Goal: Task Accomplishment & Management: Manage account settings

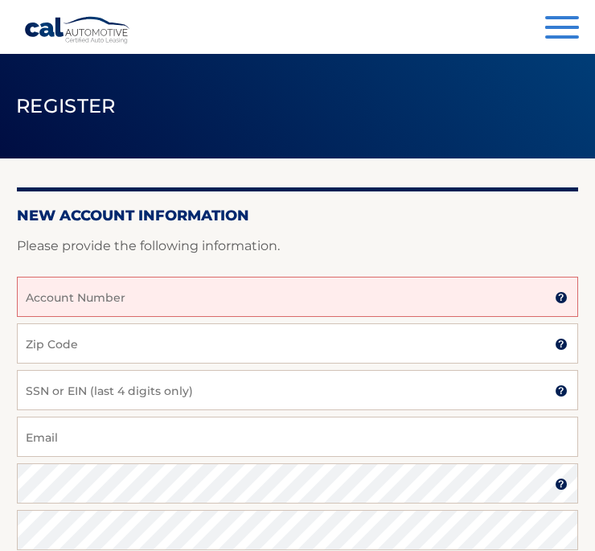
click at [474, 295] on input "Account Number" at bounding box center [297, 297] width 561 height 40
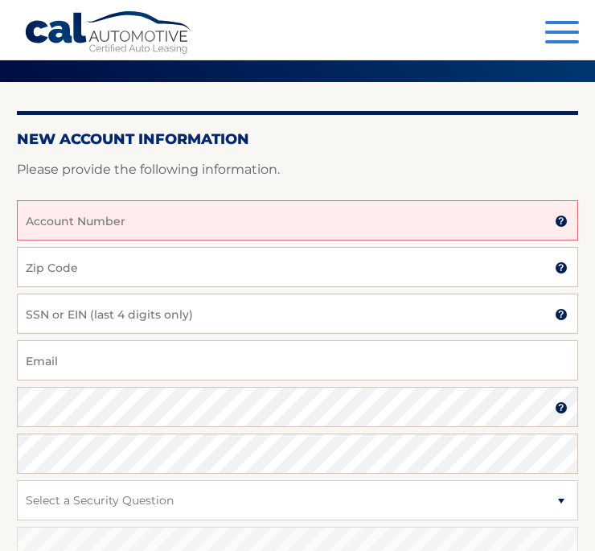
scroll to position [75, 0]
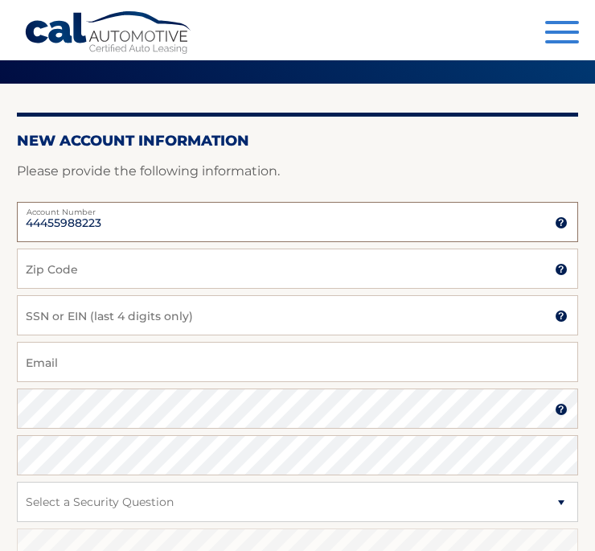
type input "44455988223"
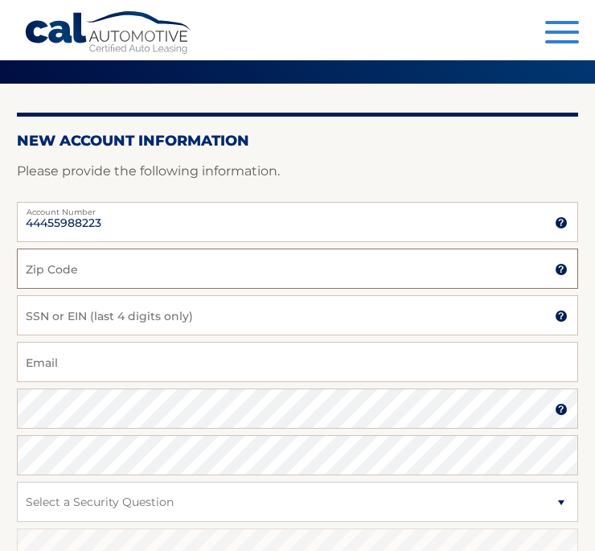
click at [470, 261] on input "Zip Code" at bounding box center [297, 269] width 561 height 40
type input "10307"
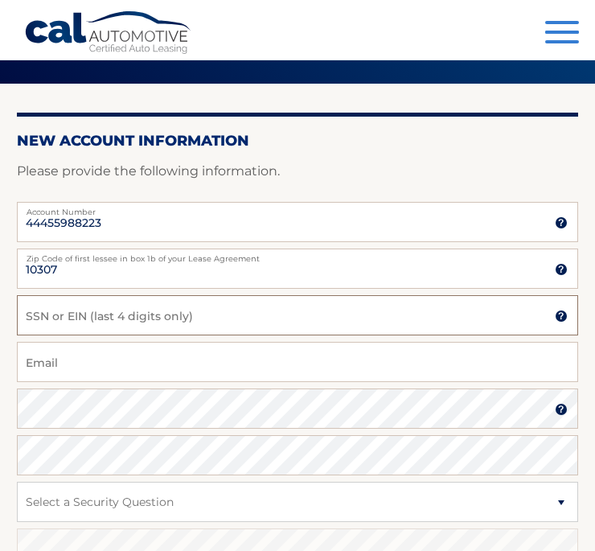
click at [498, 323] on input "SSN or EIN (last 4 digits only)" at bounding box center [297, 315] width 561 height 40
type input "0"
type input "8693"
click at [486, 370] on input "Email" at bounding box center [297, 362] width 561 height 40
type input "a"
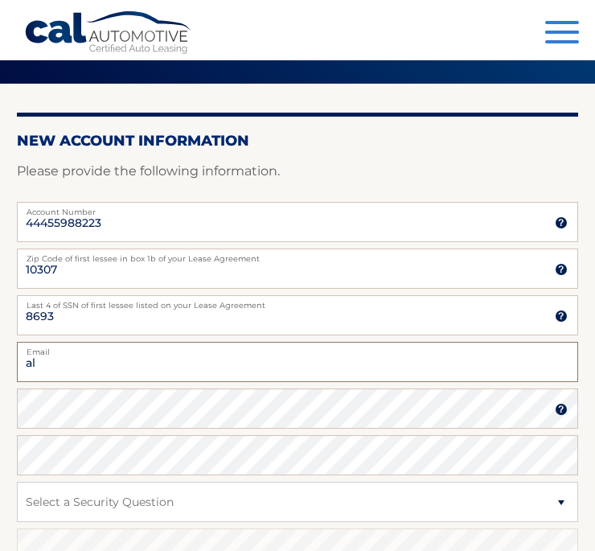
type input "alexabye2001@gmail.com"
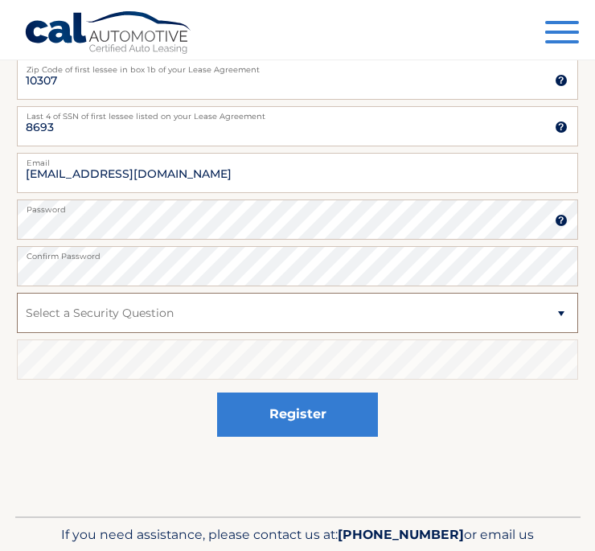
scroll to position [263, 0]
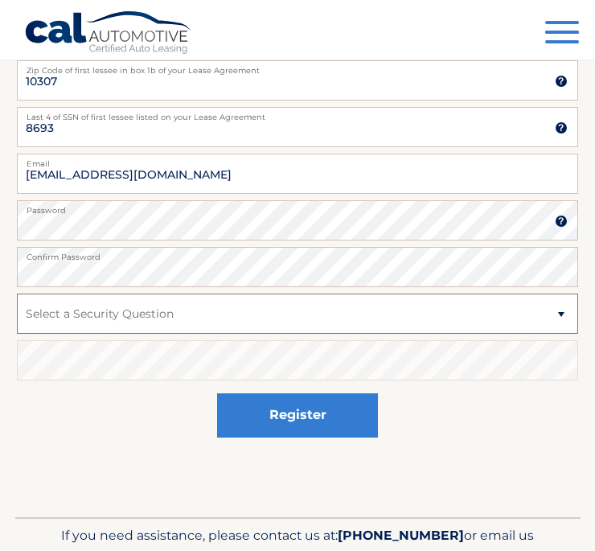
click at [278, 314] on select "Select a Security Question What was the name of your elementary school? What is…" at bounding box center [297, 314] width 561 height 40
select select "1"
click at [17, 294] on select "Select a Security Question What was the name of your elementary school? What is…" at bounding box center [297, 314] width 561 height 40
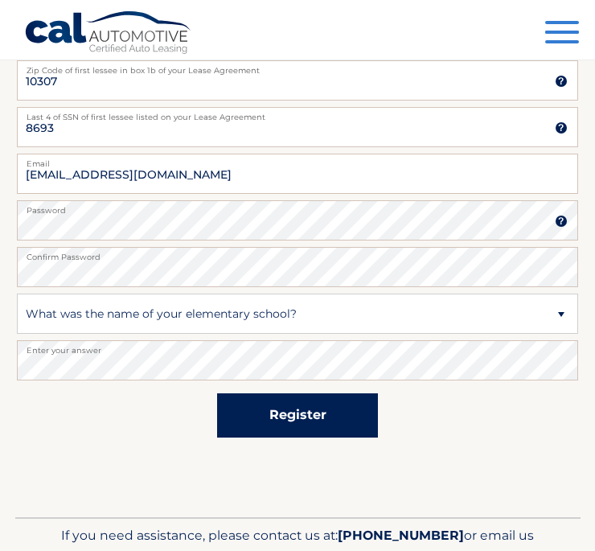
click at [263, 406] on button "Register" at bounding box center [297, 415] width 161 height 44
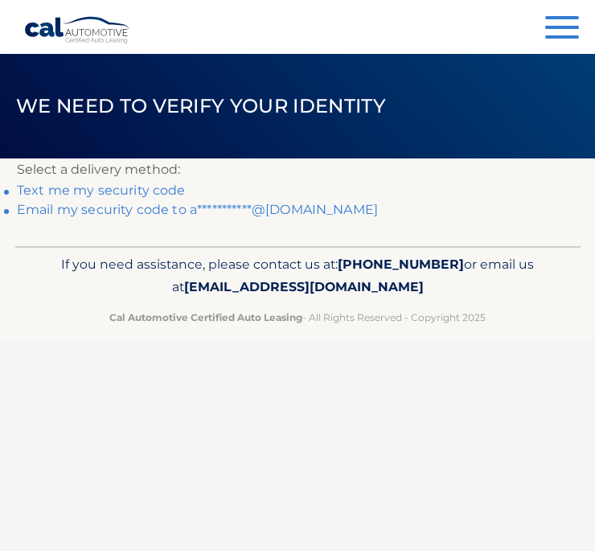
click at [105, 195] on link "Text me my security code" at bounding box center [101, 190] width 169 height 15
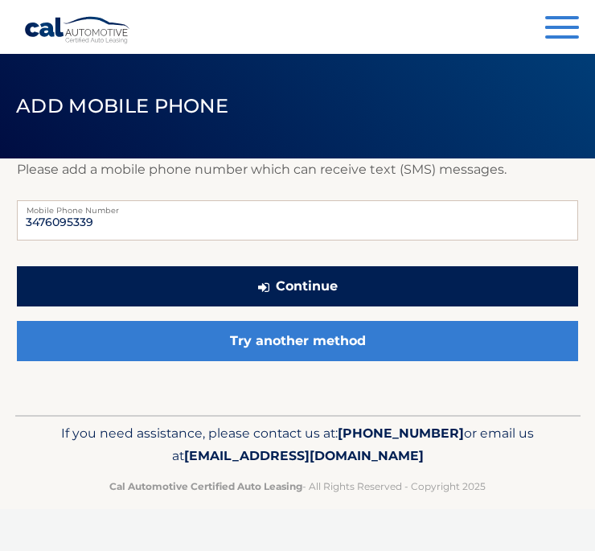
click at [330, 287] on button "Continue" at bounding box center [297, 286] width 561 height 40
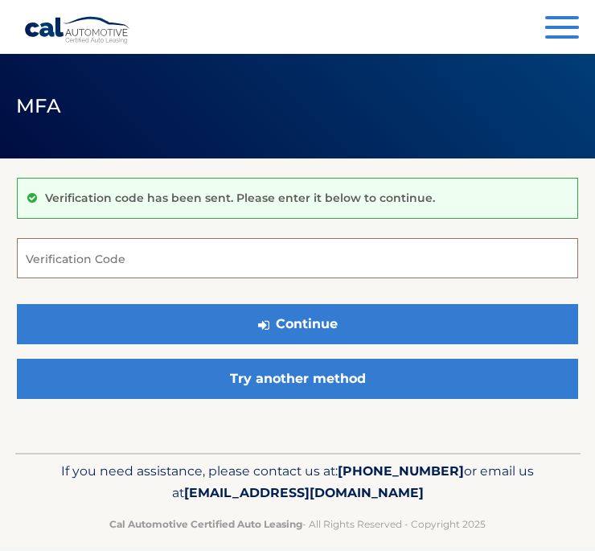
click at [296, 254] on input "Verification Code" at bounding box center [297, 258] width 561 height 40
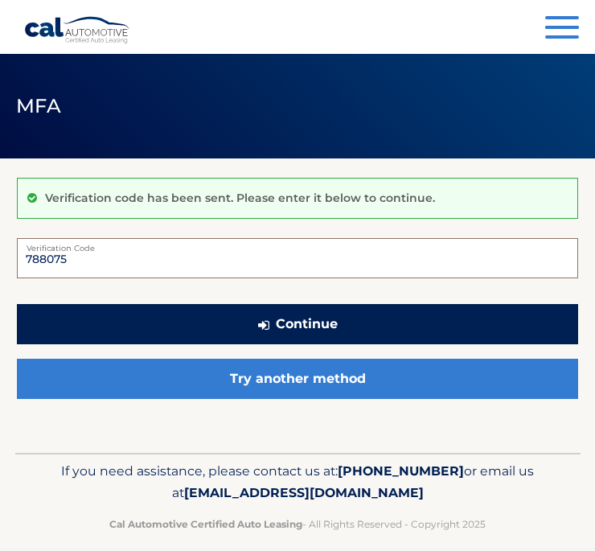
type input "788075"
click at [360, 313] on button "Continue" at bounding box center [297, 324] width 561 height 40
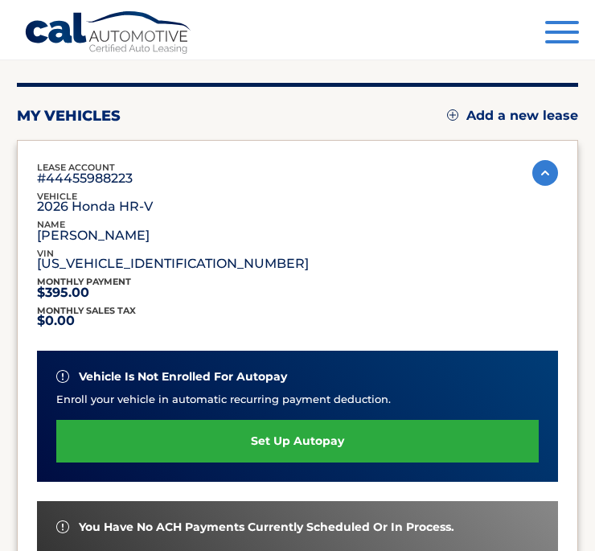
scroll to position [149, 0]
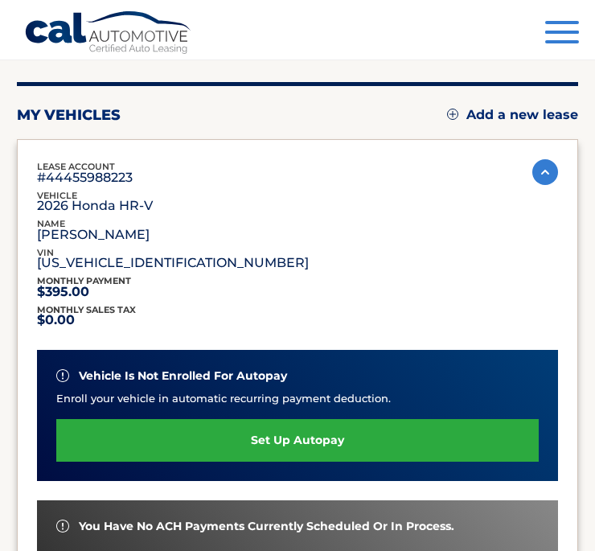
click at [364, 448] on link "set up autopay" at bounding box center [297, 440] width 483 height 43
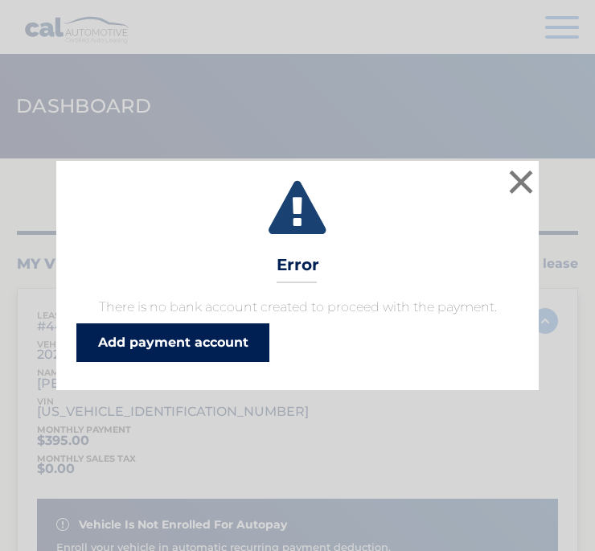
click at [239, 347] on link "Add payment account" at bounding box center [172, 342] width 193 height 39
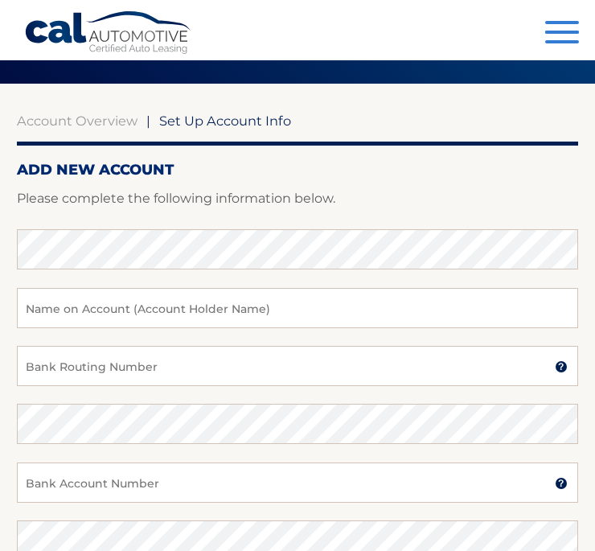
scroll to position [84, 0]
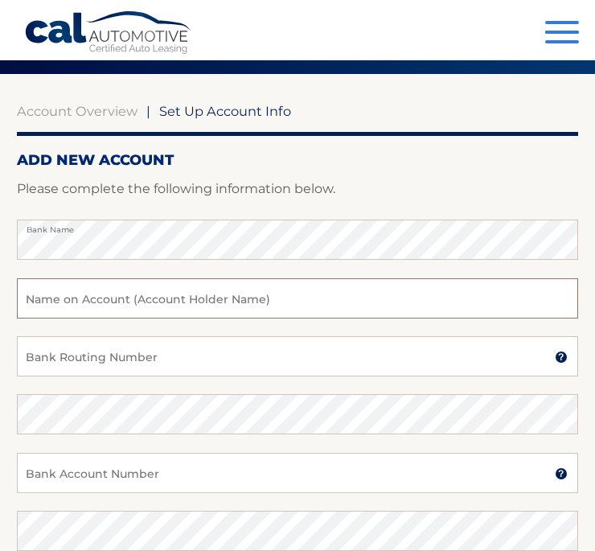
click at [286, 280] on input "text" at bounding box center [297, 298] width 561 height 40
type input "[PERSON_NAME]"
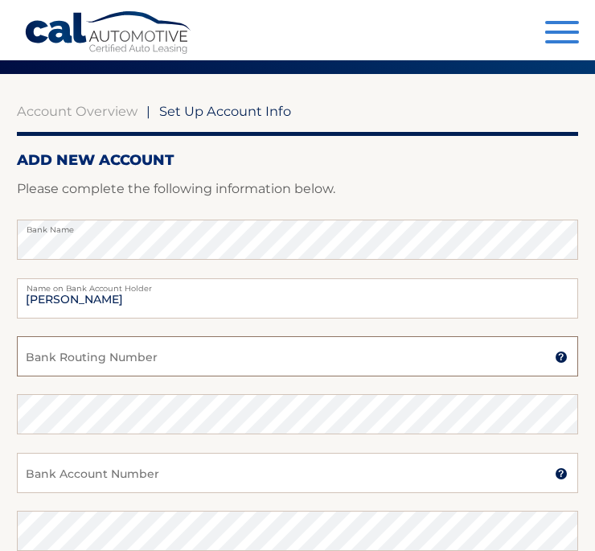
click at [249, 347] on input "Bank Routing Number" at bounding box center [297, 356] width 561 height 40
type input "o"
type input "026013673"
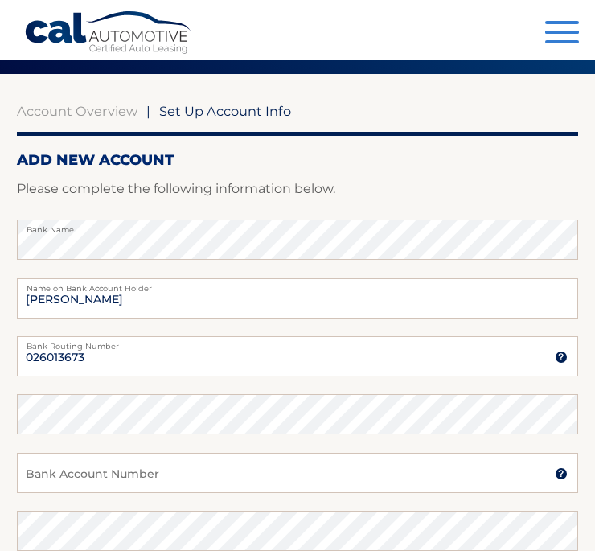
click at [261, 393] on div "026013673 Bank Routing Number A 9-digit number at the lower left corner of a ch…" at bounding box center [297, 365] width 561 height 58
click at [255, 454] on input "Bank Account Number" at bounding box center [297, 473] width 561 height 40
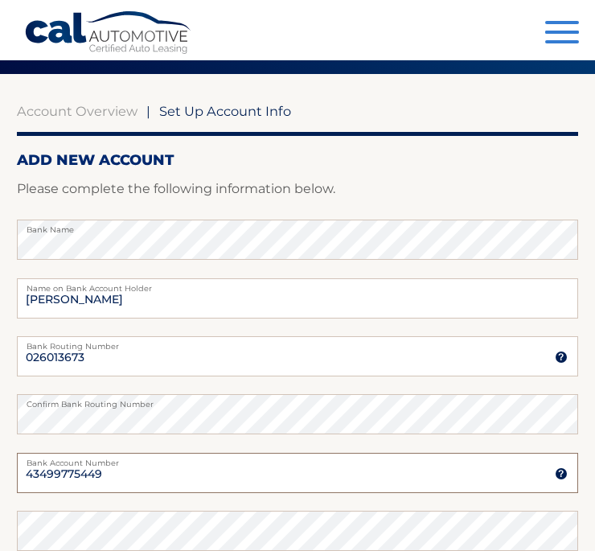
type input "43499775449"
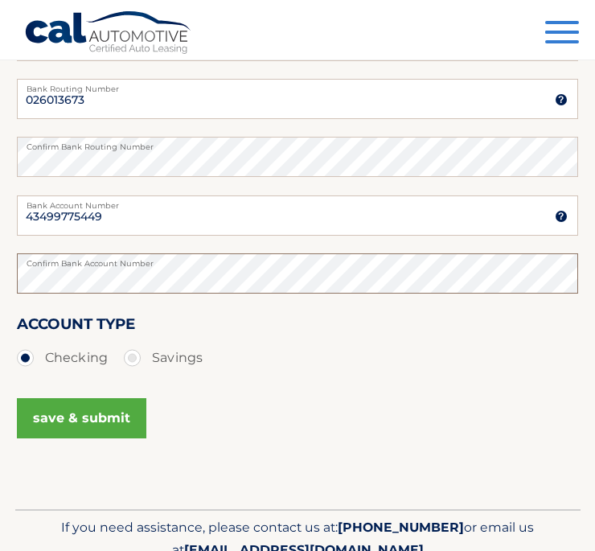
scroll to position [394, 0]
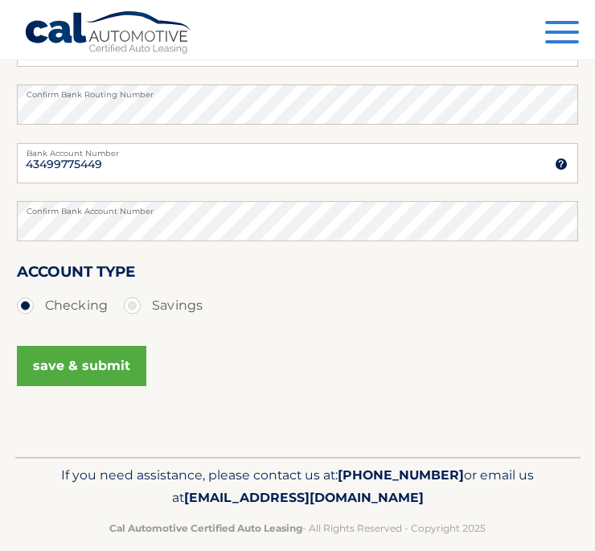
click at [88, 368] on button "save & submit" at bounding box center [81, 366] width 129 height 40
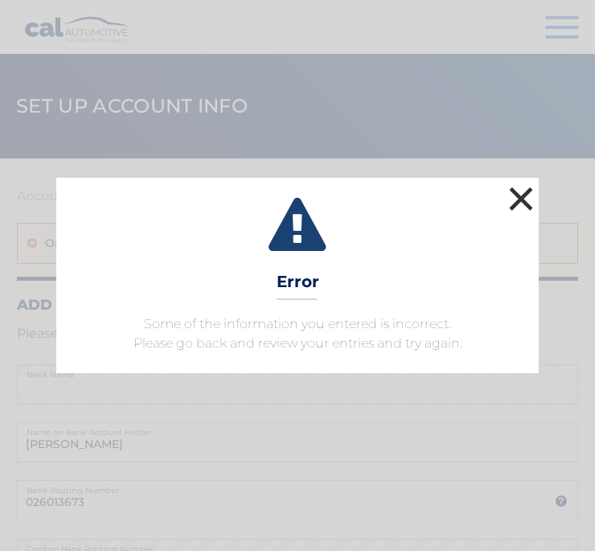
click at [515, 183] on button "×" at bounding box center [521, 199] width 32 height 32
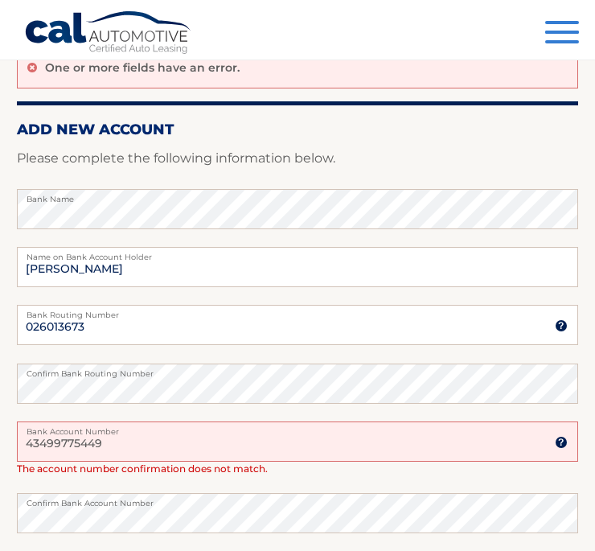
scroll to position [176, 0]
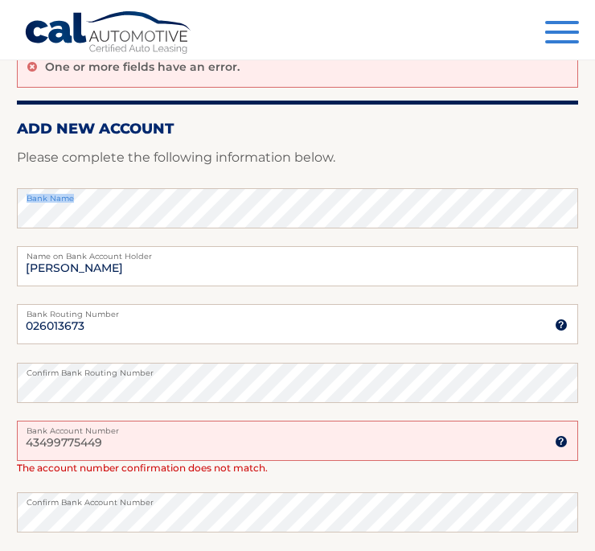
drag, startPoint x: 210, startPoint y: 199, endPoint x: -55, endPoint y: 197, distance: 264.6
click at [0, 197] on html "Cal Automotive Menu Dashboard FAQ's Logout |" at bounding box center [297, 99] width 595 height 551
click at [0, 211] on html "Cal Automotive Menu Dashboard FAQ's Logout |" at bounding box center [297, 99] width 595 height 551
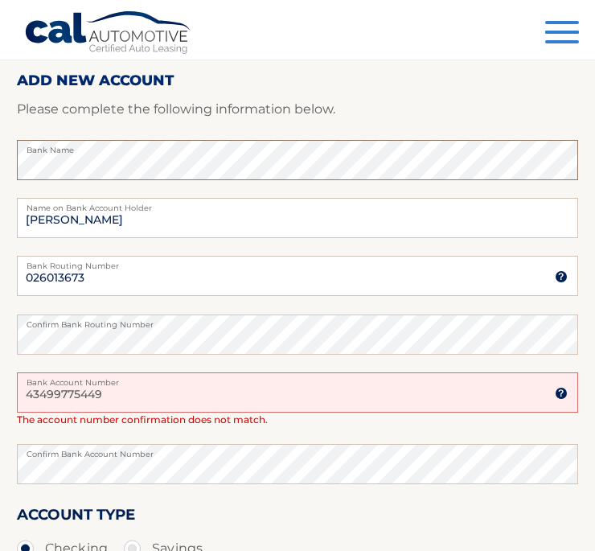
scroll to position [230, 0]
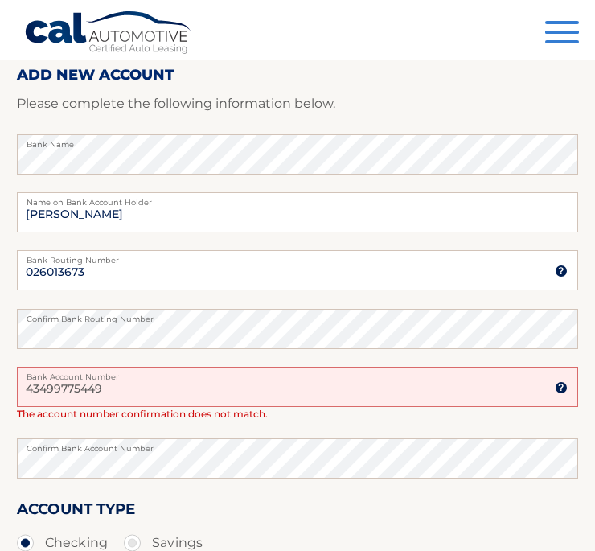
click at [138, 392] on input "43499775449" at bounding box center [297, 387] width 561 height 40
drag, startPoint x: 128, startPoint y: 383, endPoint x: -28, endPoint y: 395, distance: 156.5
click at [0, 321] on html "Cal Automotive Menu Dashboard FAQ's Logout |" at bounding box center [297, 45] width 595 height 551
type input "4349775449"
click at [204, 503] on div "Account Type Checking Savings" at bounding box center [297, 528] width 561 height 62
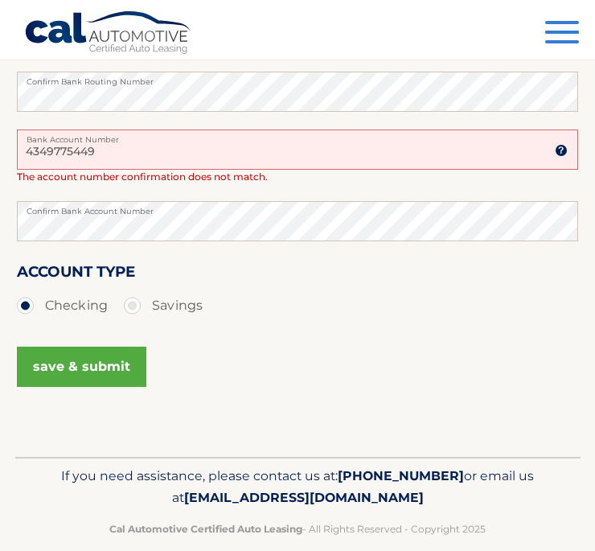
scroll to position [466, 0]
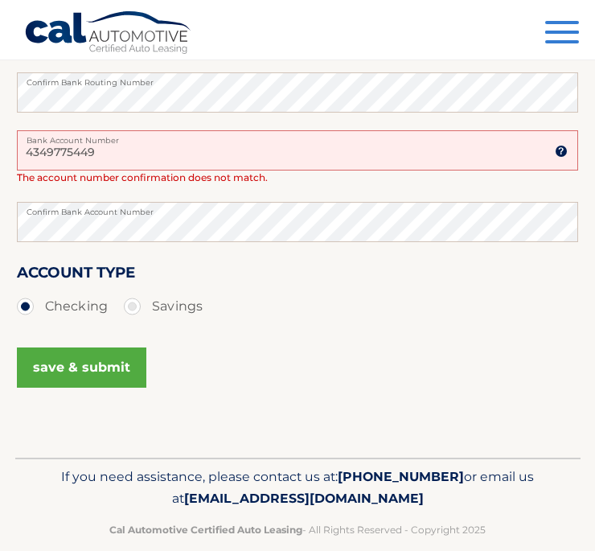
click at [121, 386] on button "save & submit" at bounding box center [81, 367] width 129 height 40
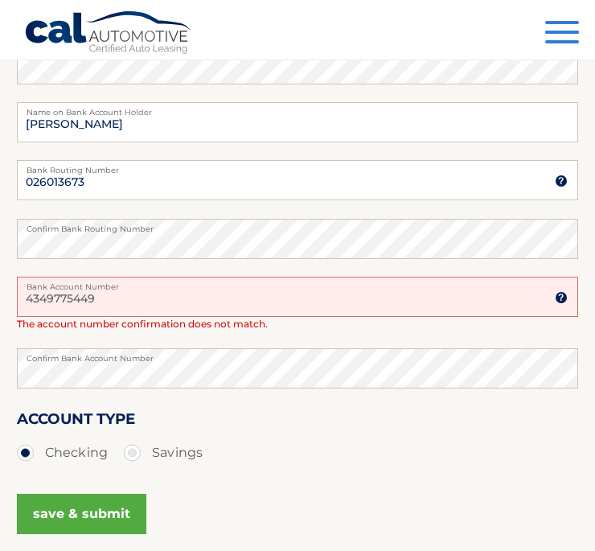
scroll to position [310, 0]
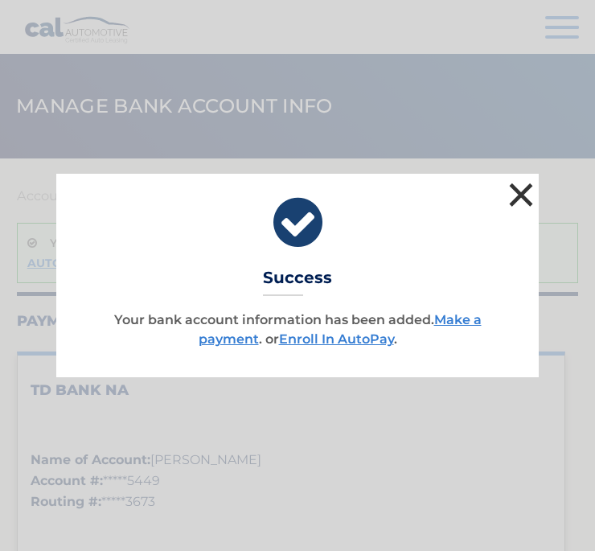
click at [524, 187] on button "×" at bounding box center [521, 195] width 32 height 32
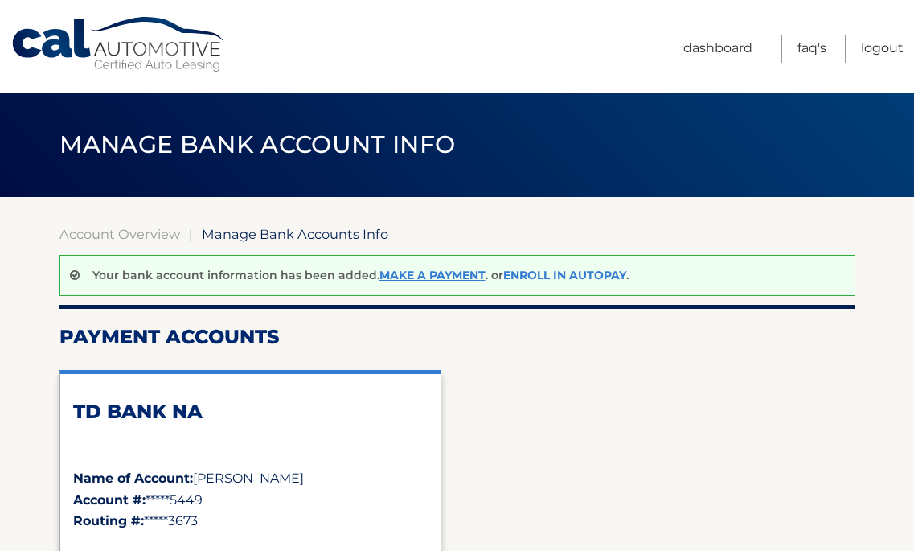
click at [594, 273] on link "Enroll In AutoPay" at bounding box center [564, 275] width 123 height 14
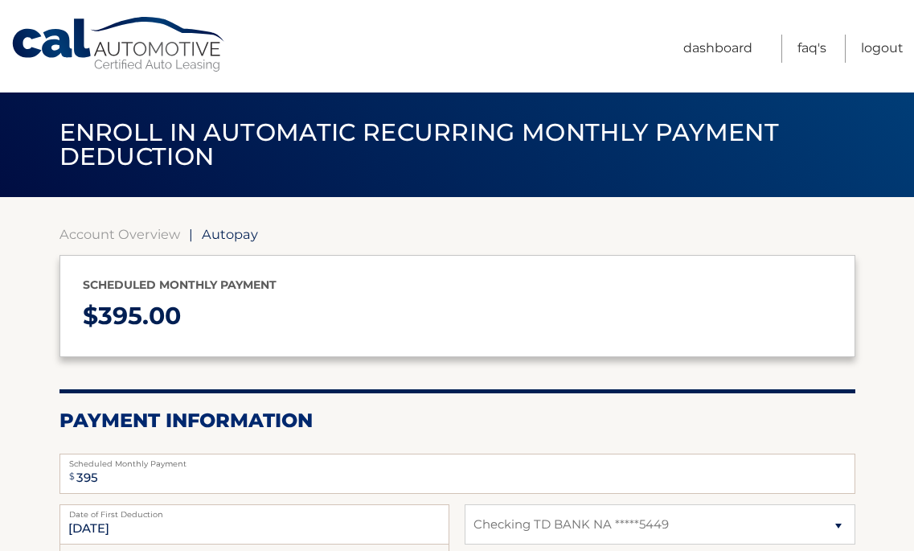
select select "ZjU1ZTJhNjctYjk5MC00ZDFmLTg3OGMtY2Y2YzJjMWM3MGU2"
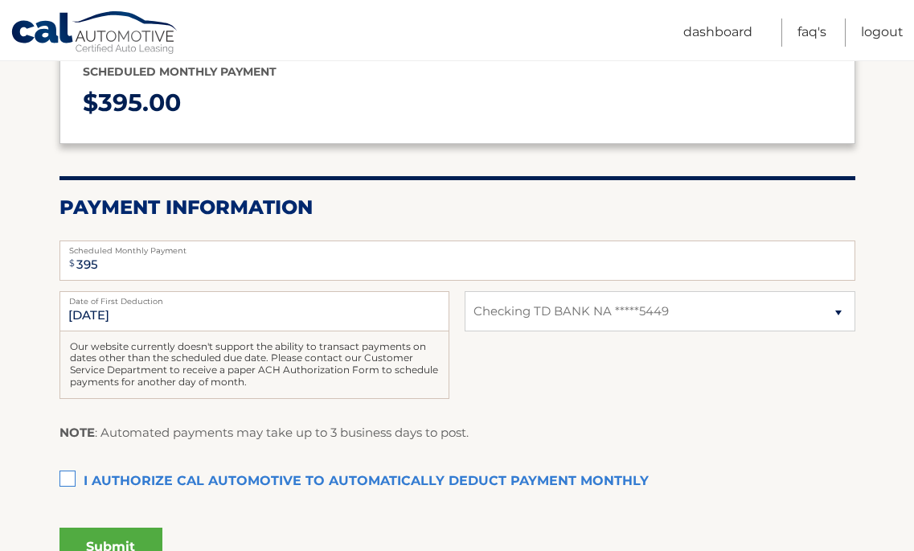
scroll to position [215, 0]
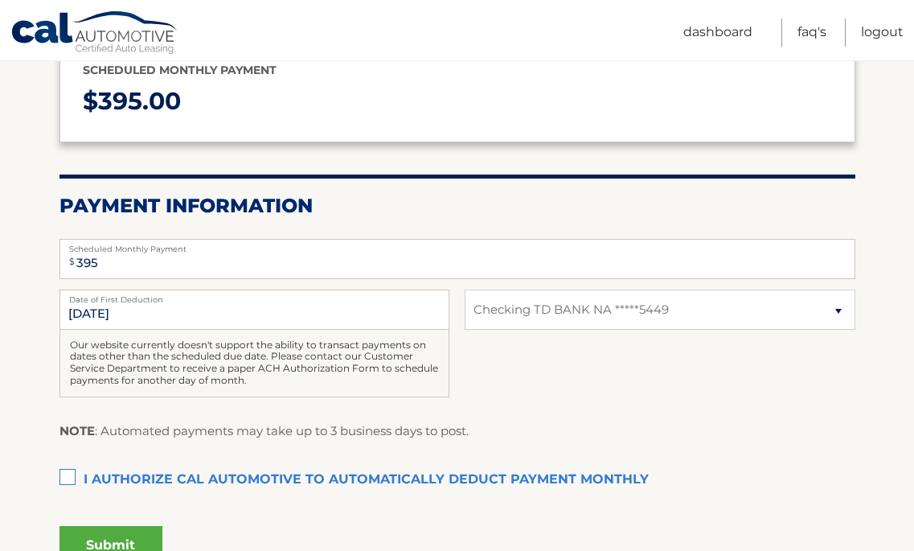
click at [92, 475] on label "I authorize cal automotive to automatically deduct payment monthly This checkbo…" at bounding box center [458, 480] width 796 height 32
click at [0, 0] on input "I authorize cal automotive to automatically deduct payment monthly This checkbo…" at bounding box center [0, 0] width 0 height 0
click at [109, 542] on button "Submit" at bounding box center [111, 545] width 103 height 39
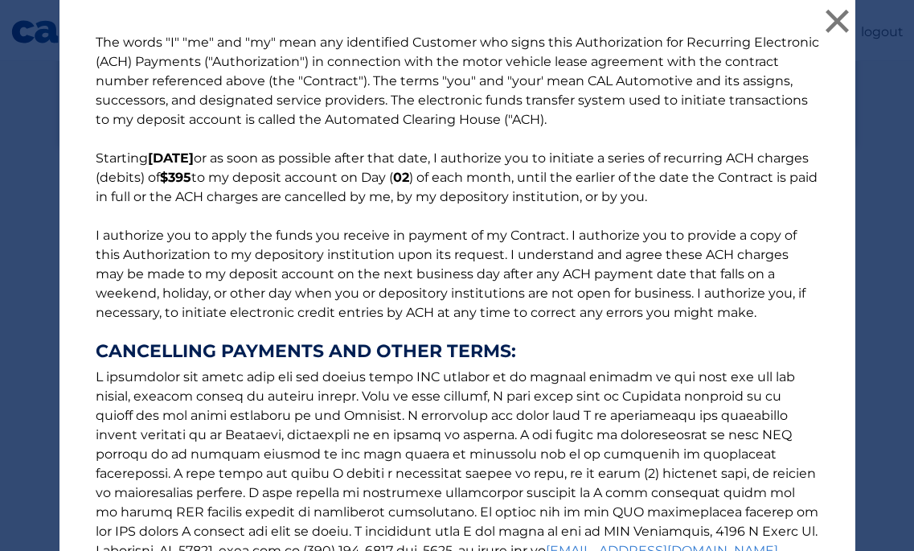
scroll to position [208, 0]
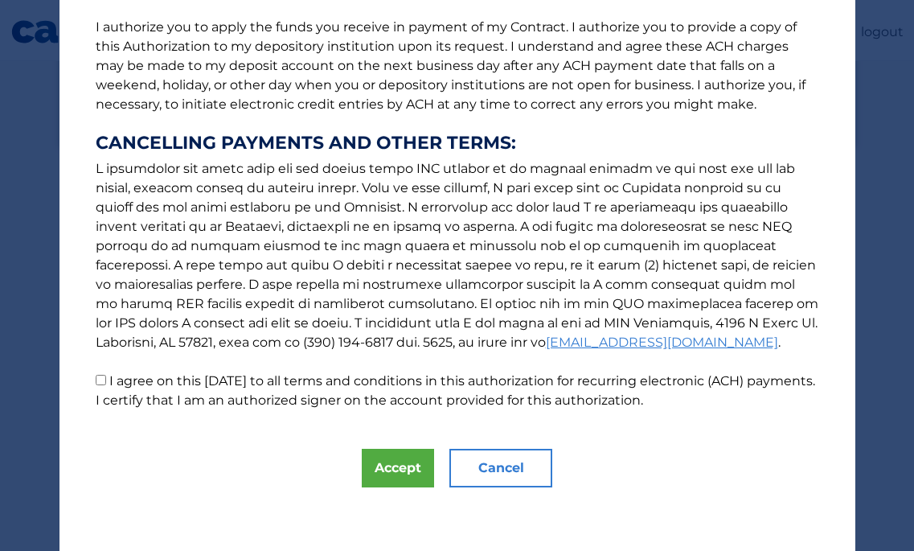
click at [256, 373] on label "I agree on this 09/24/2025 to all terms and conditions in this authorization fo…" at bounding box center [456, 390] width 720 height 35
click at [106, 375] on input "I agree on this 09/24/2025 to all terms and conditions in this authorization fo…" at bounding box center [101, 380] width 10 height 10
checkbox input "true"
click at [419, 457] on button "Accept" at bounding box center [398, 468] width 72 height 39
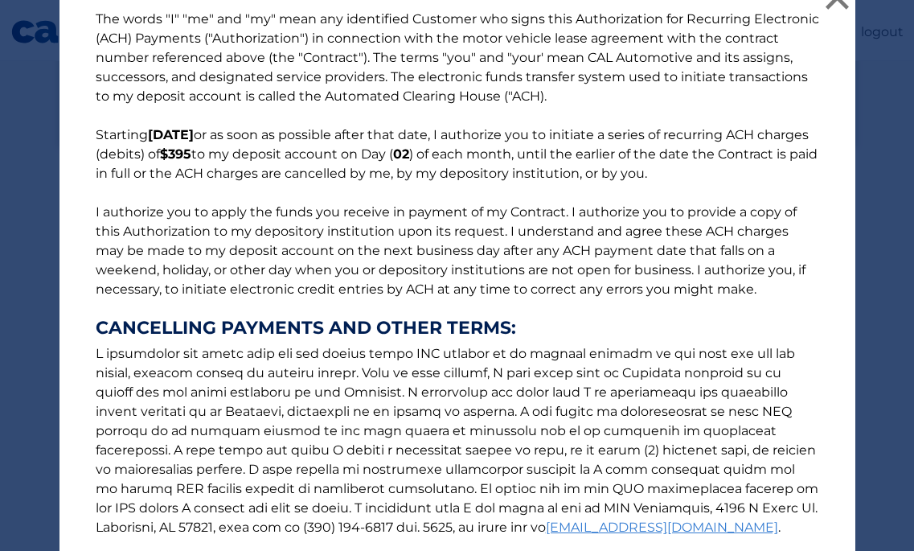
scroll to position [0, 0]
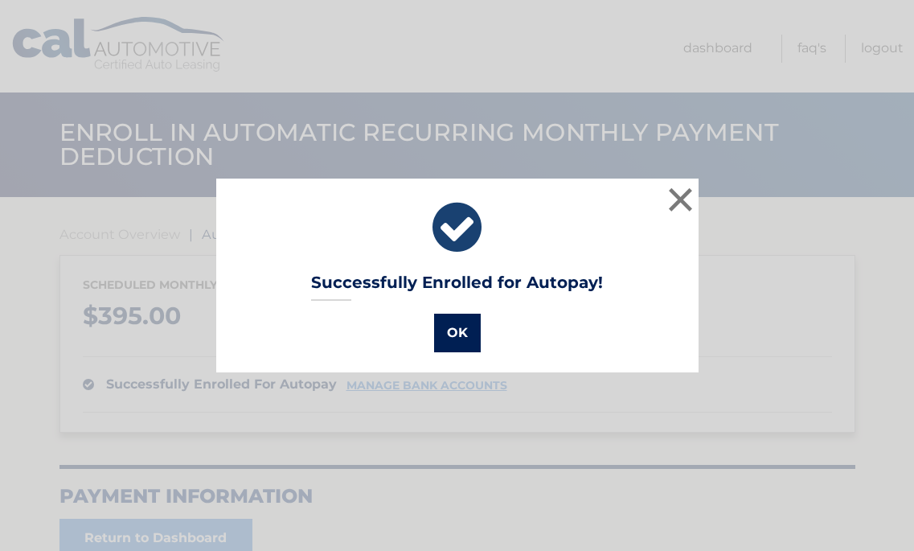
click at [455, 335] on button "OK" at bounding box center [457, 333] width 47 height 39
